Goal: Find specific page/section: Find specific page/section

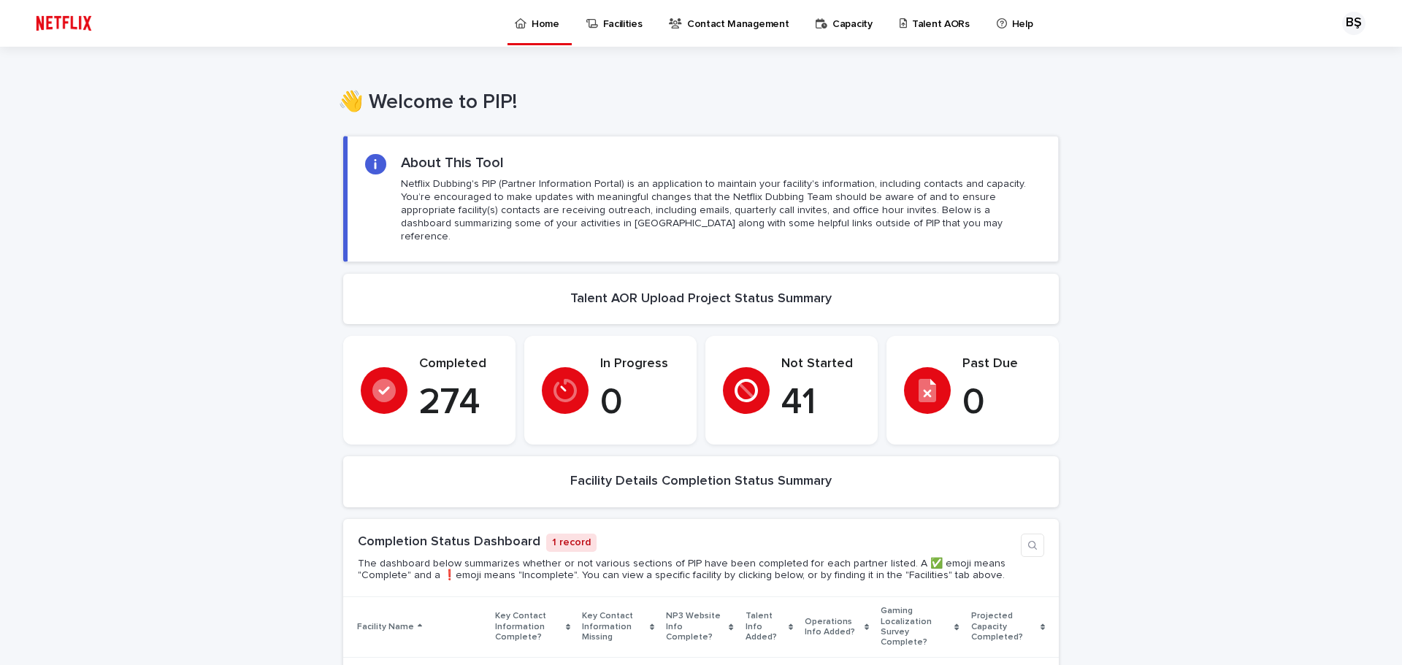
click at [925, 23] on p "Talent AORs" at bounding box center [941, 15] width 58 height 31
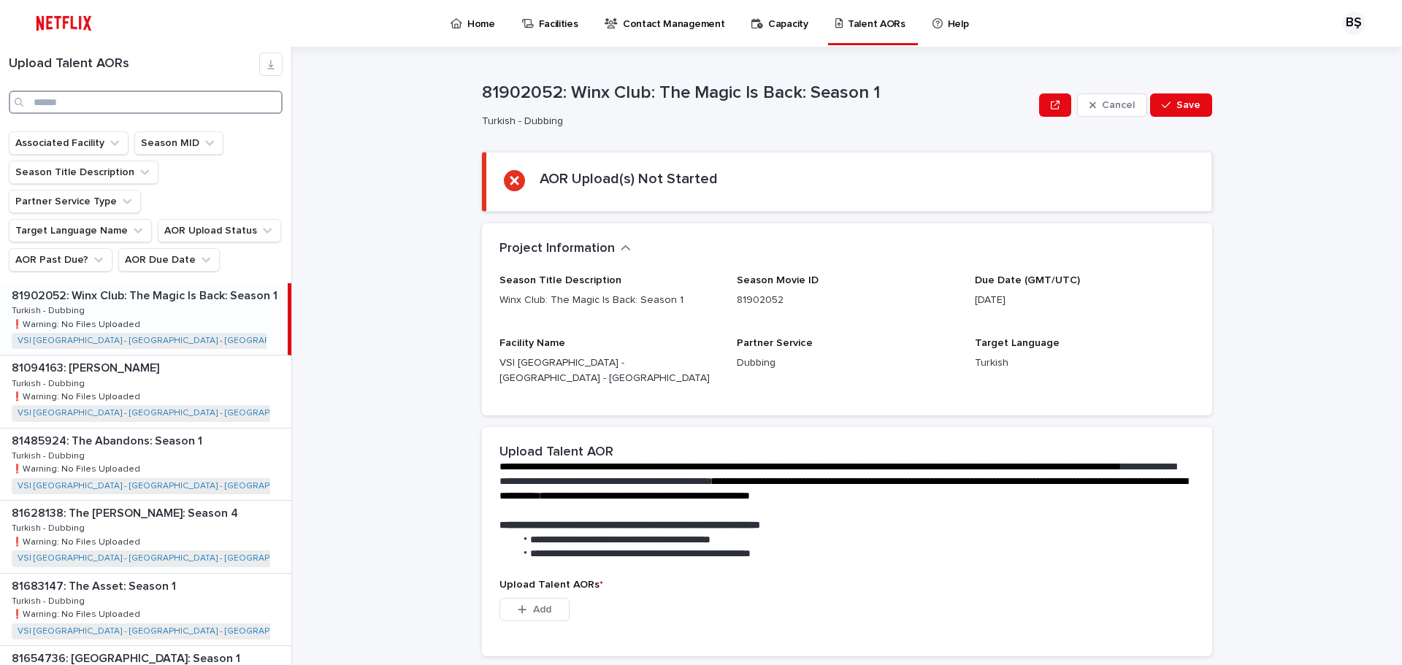
click at [66, 100] on input "Search" at bounding box center [146, 102] width 274 height 23
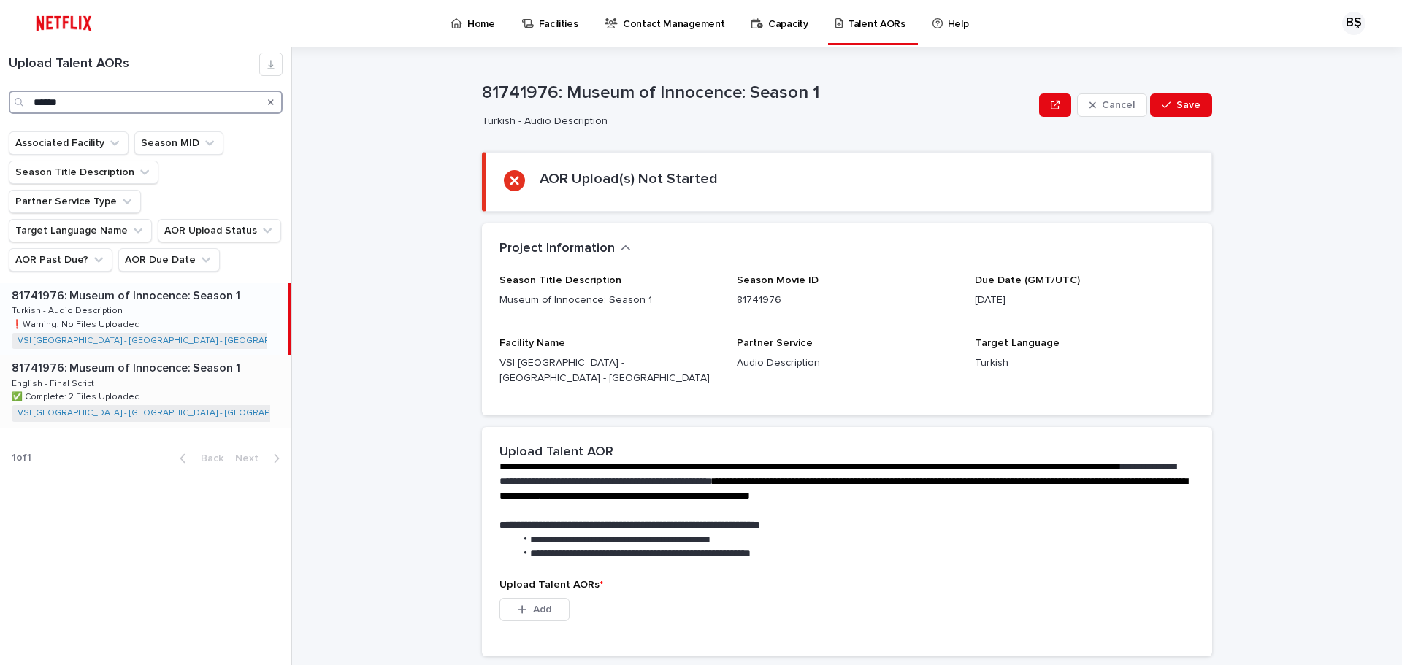
type input "******"
click at [186, 367] on div "81741976: Museum of Innocence: Season 1 81741976: Museum of Innocence: Season 1…" at bounding box center [145, 392] width 291 height 72
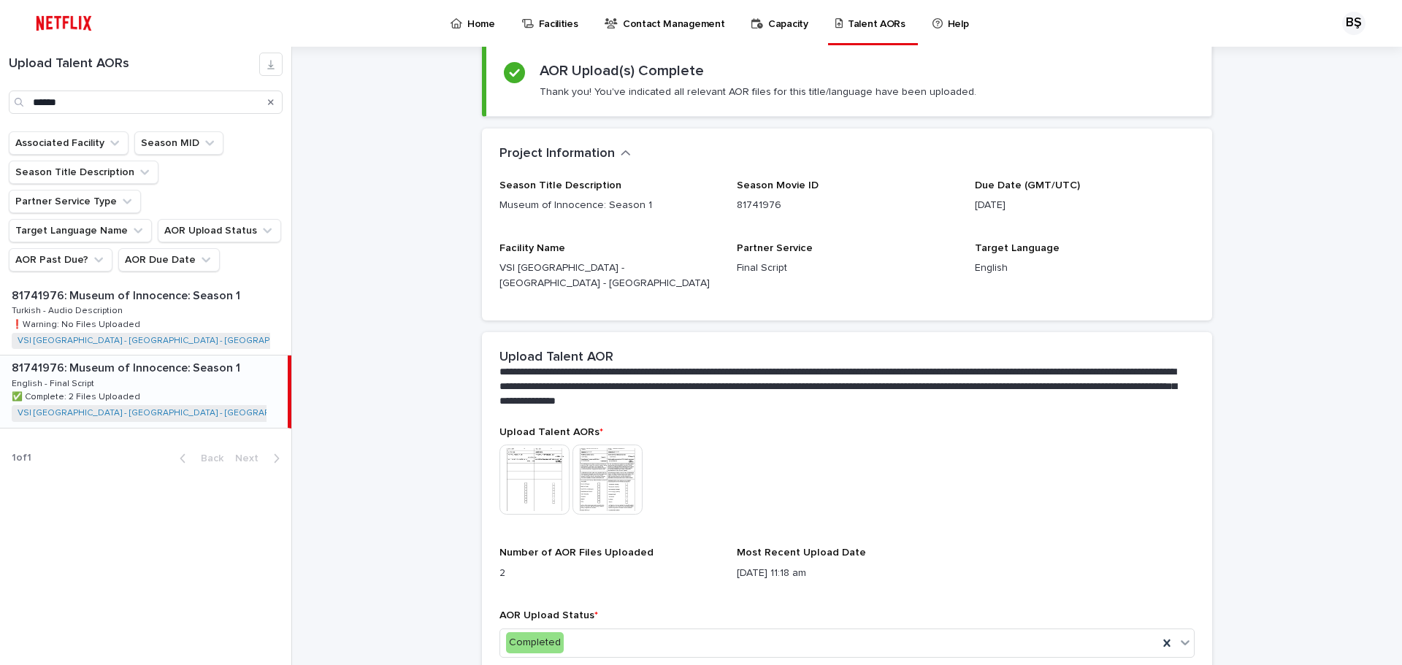
scroll to position [167, 0]
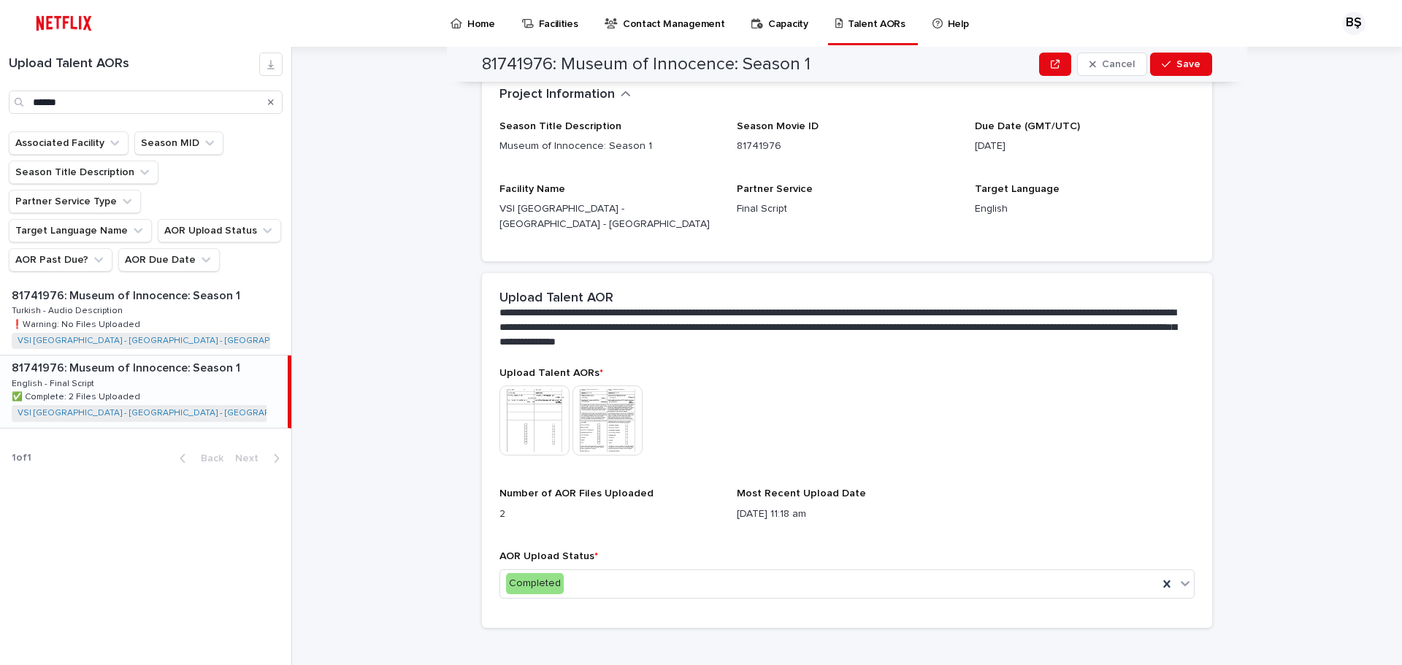
click at [531, 394] on img at bounding box center [534, 421] width 70 height 70
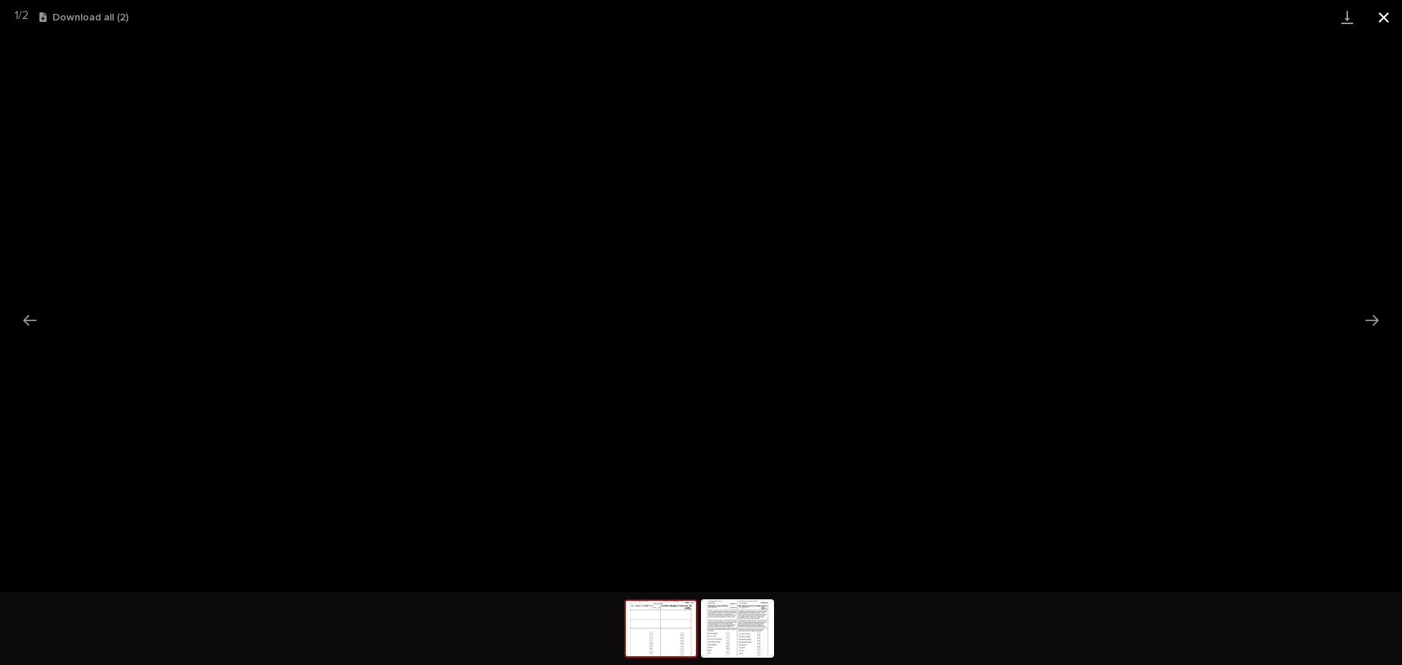
click at [1386, 14] on button "Close gallery" at bounding box center [1383, 17] width 37 height 34
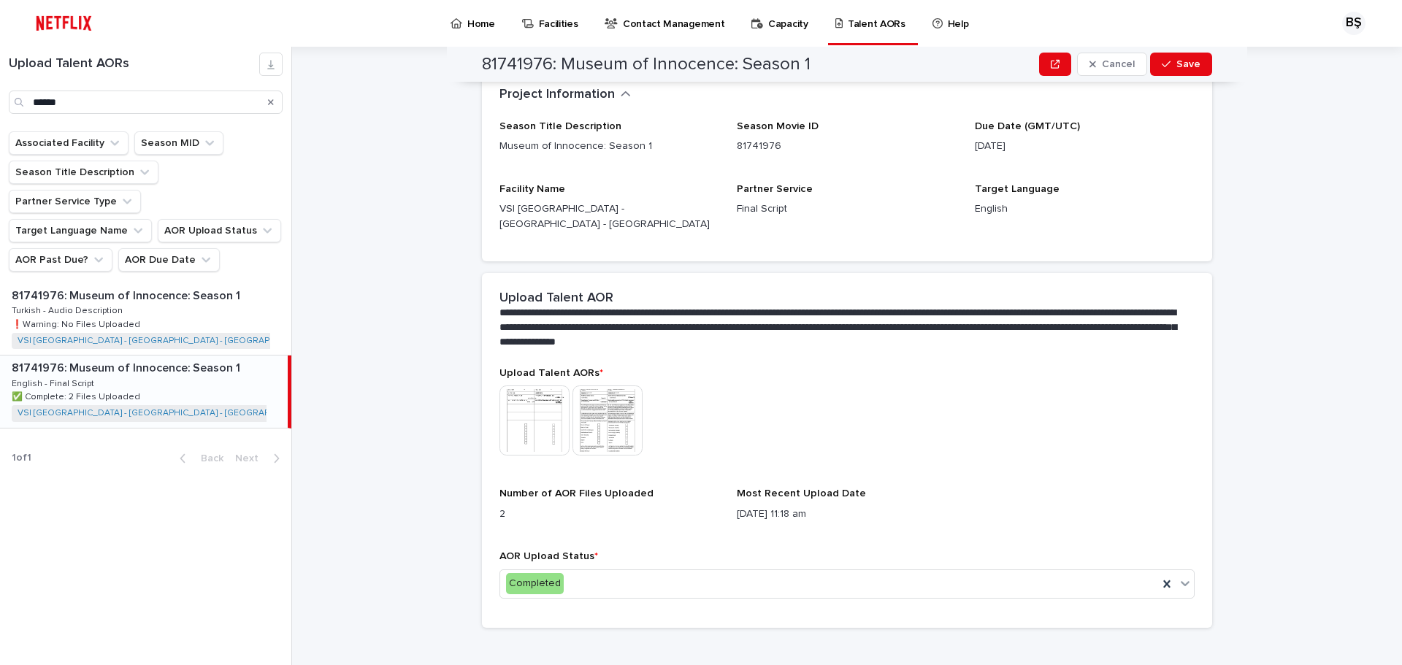
click at [597, 405] on img at bounding box center [607, 421] width 70 height 70
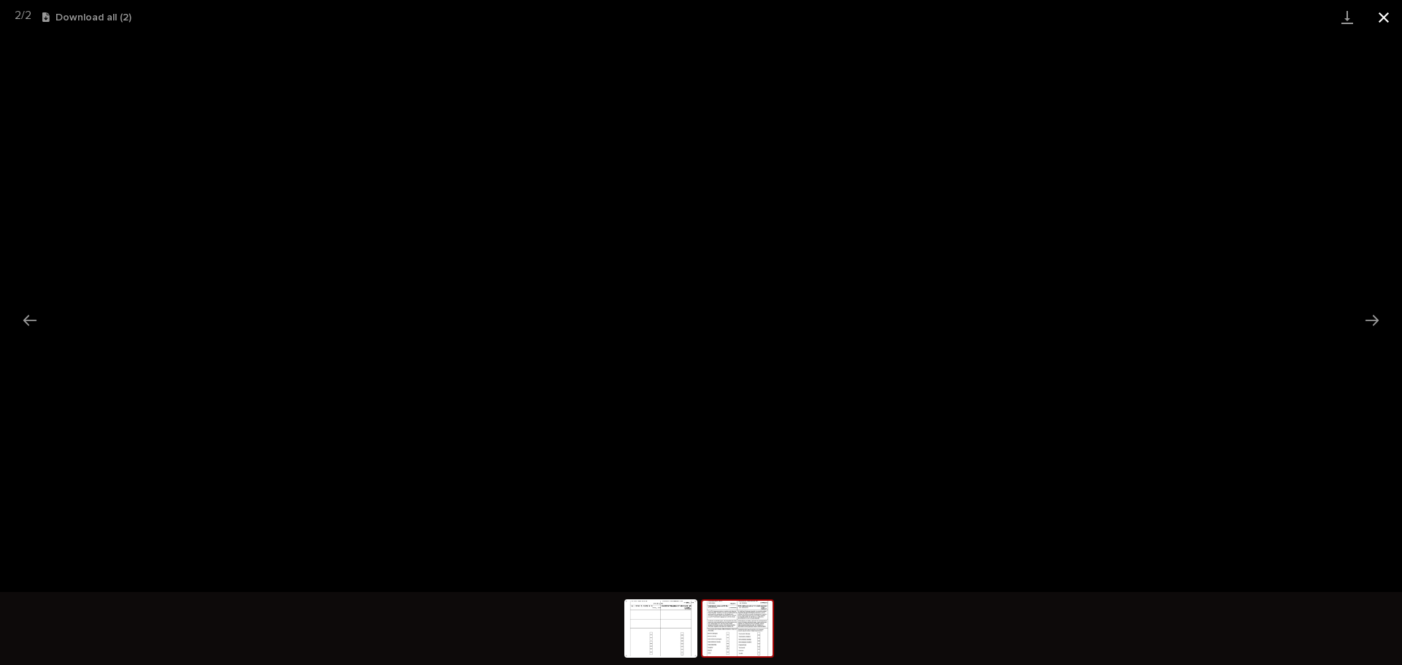
click at [1385, 20] on button "Close gallery" at bounding box center [1383, 17] width 37 height 34
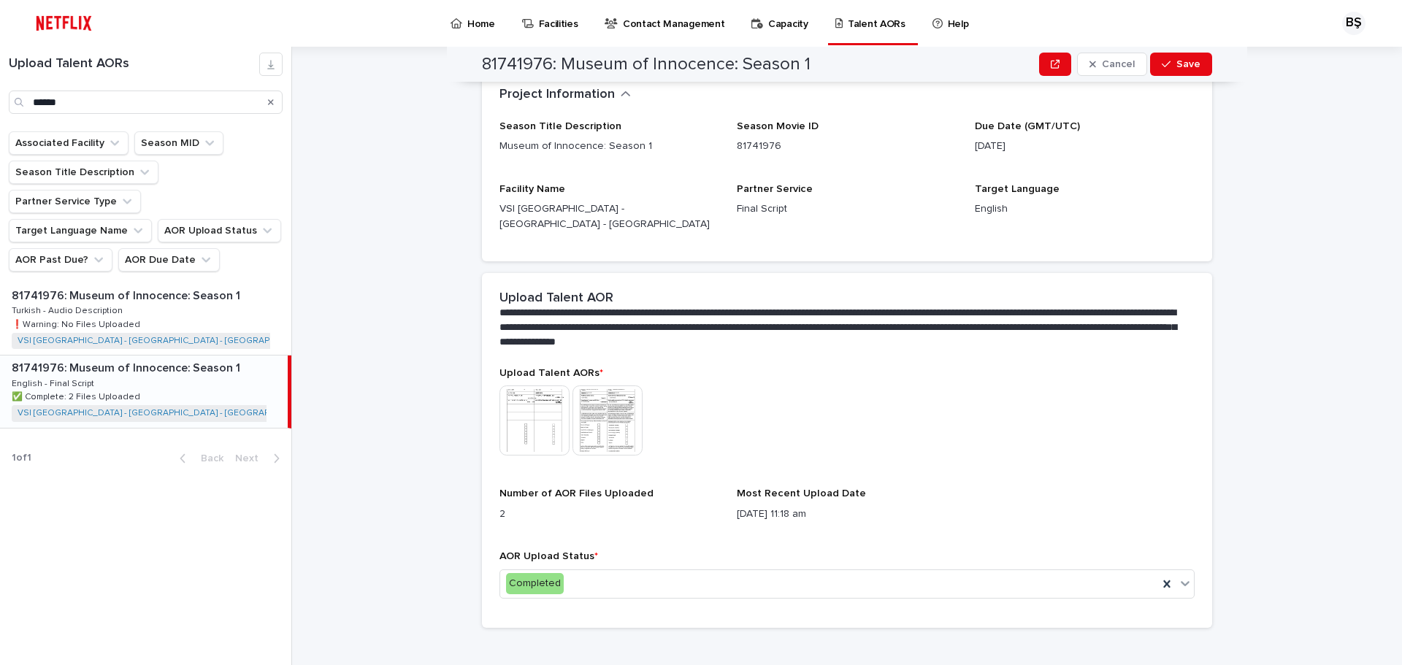
click at [518, 407] on img at bounding box center [534, 421] width 70 height 70
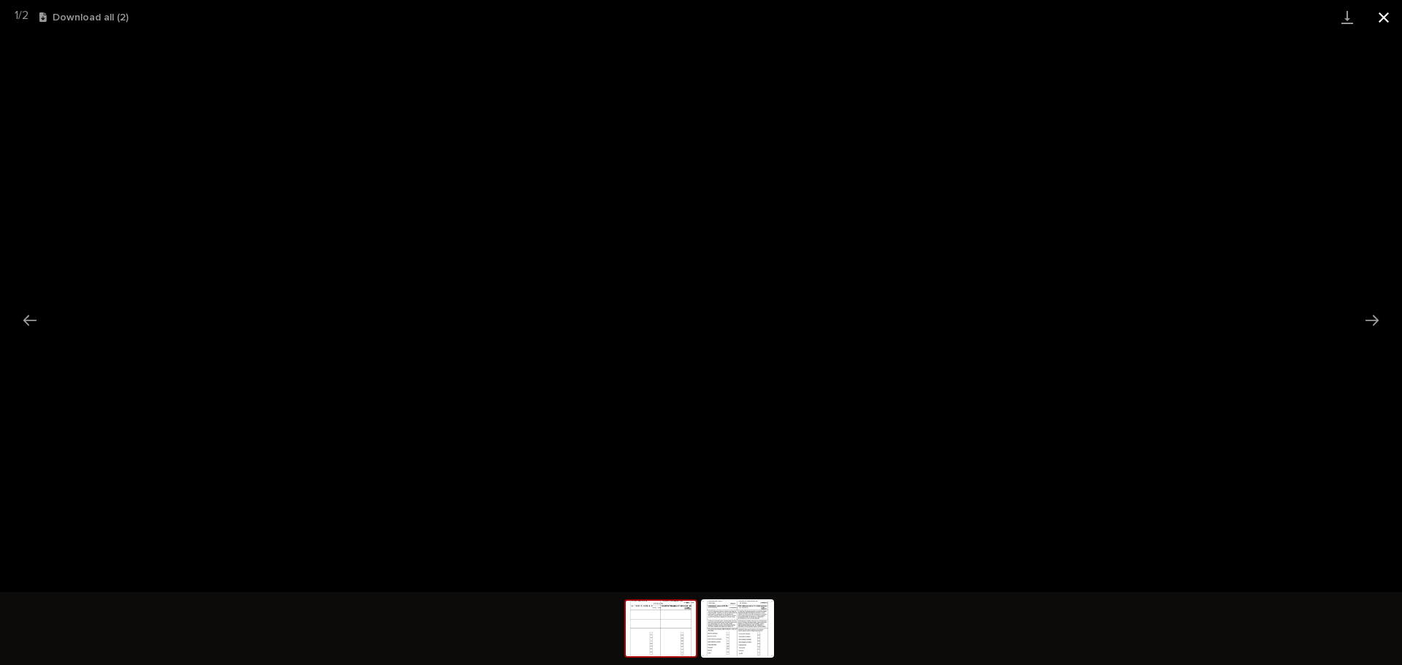
click at [1376, 20] on button "Close gallery" at bounding box center [1383, 17] width 37 height 34
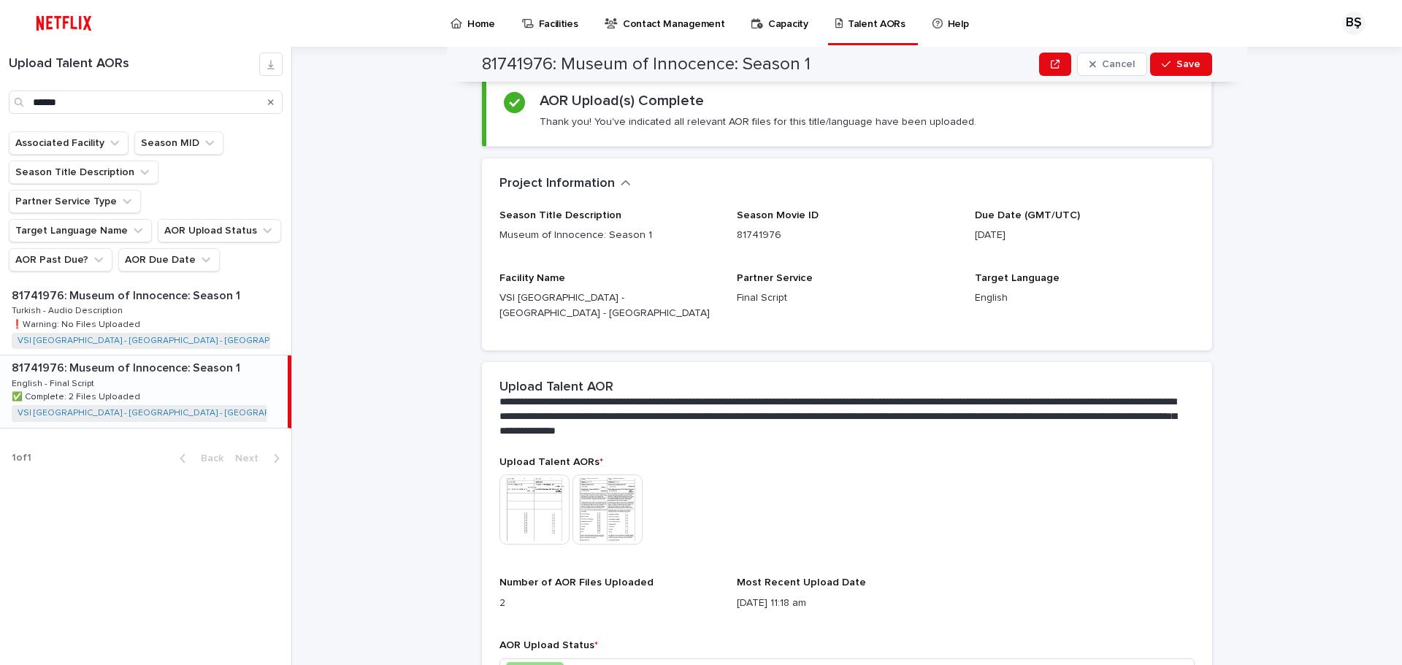
scroll to position [0, 0]
